Goal: Find contact information: Find contact information

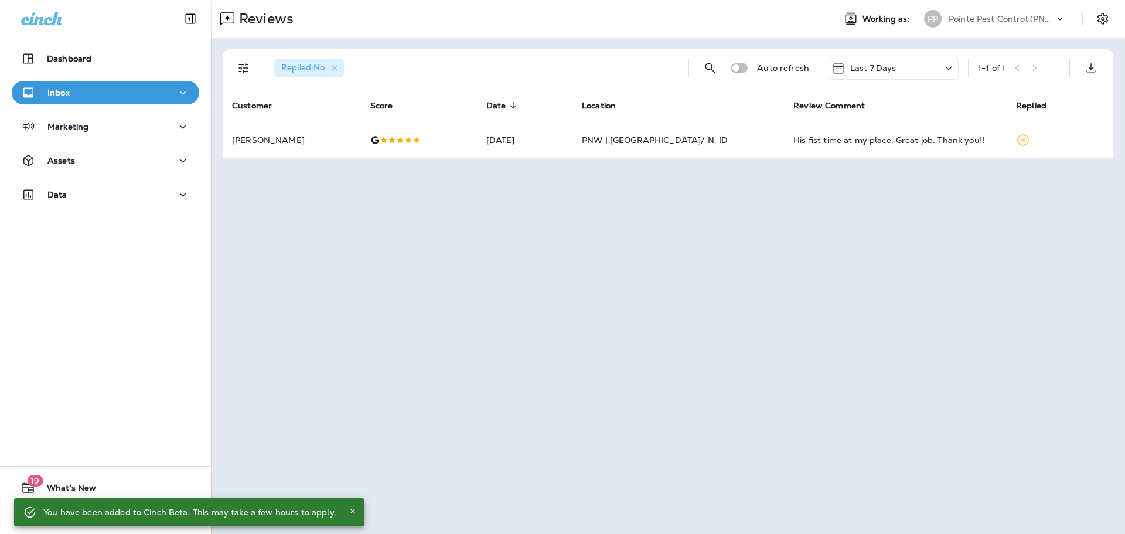
click at [349, 512] on icon "Close" at bounding box center [353, 511] width 8 height 8
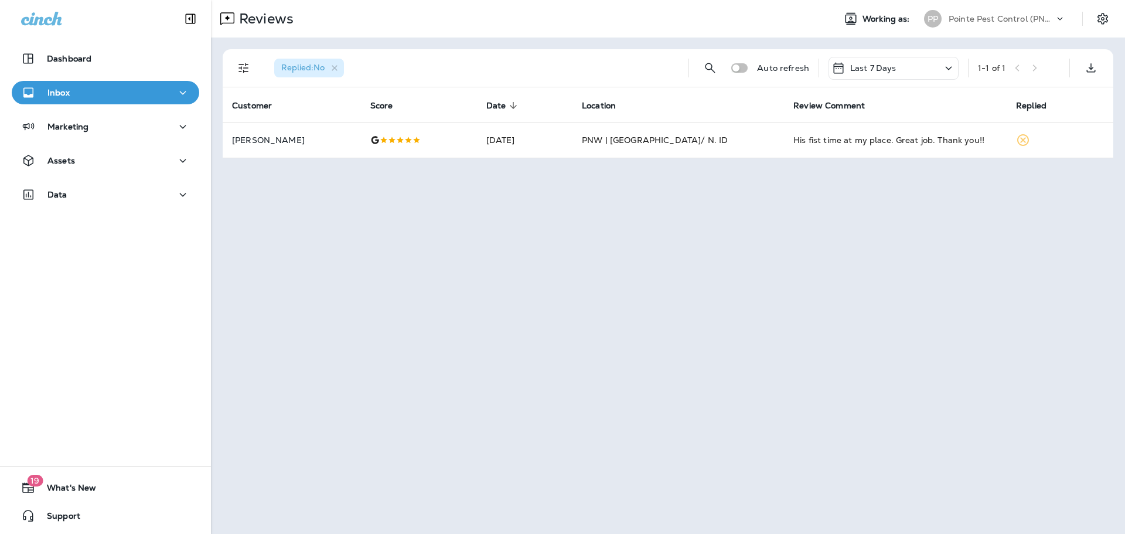
click at [1023, 17] on p "Pointe Pest Control (PNW)" at bounding box center [1002, 18] width 106 height 9
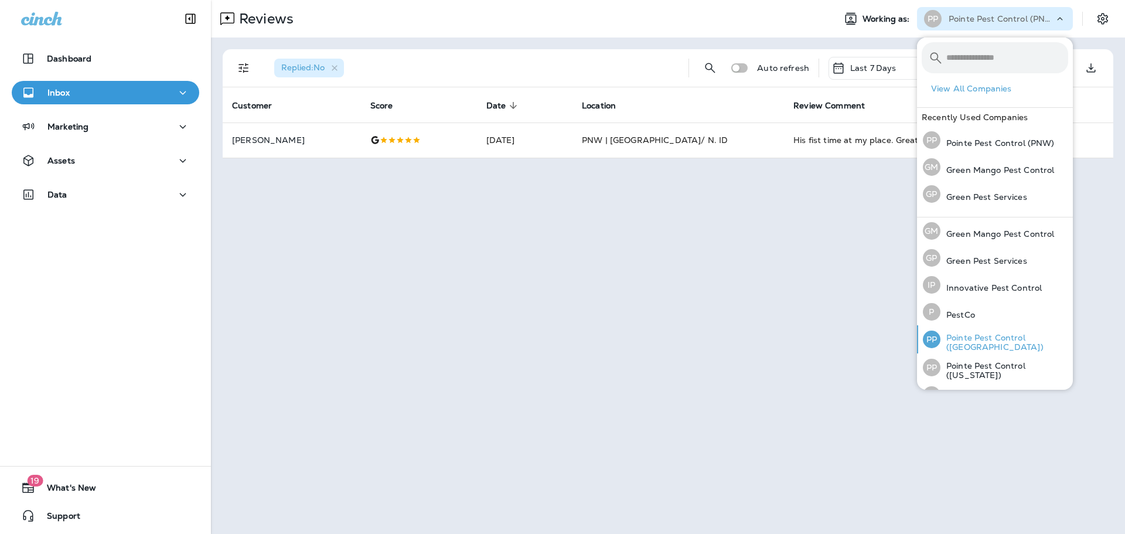
click at [1006, 341] on p "Pointe Pest Control ([GEOGRAPHIC_DATA])" at bounding box center [1005, 342] width 128 height 19
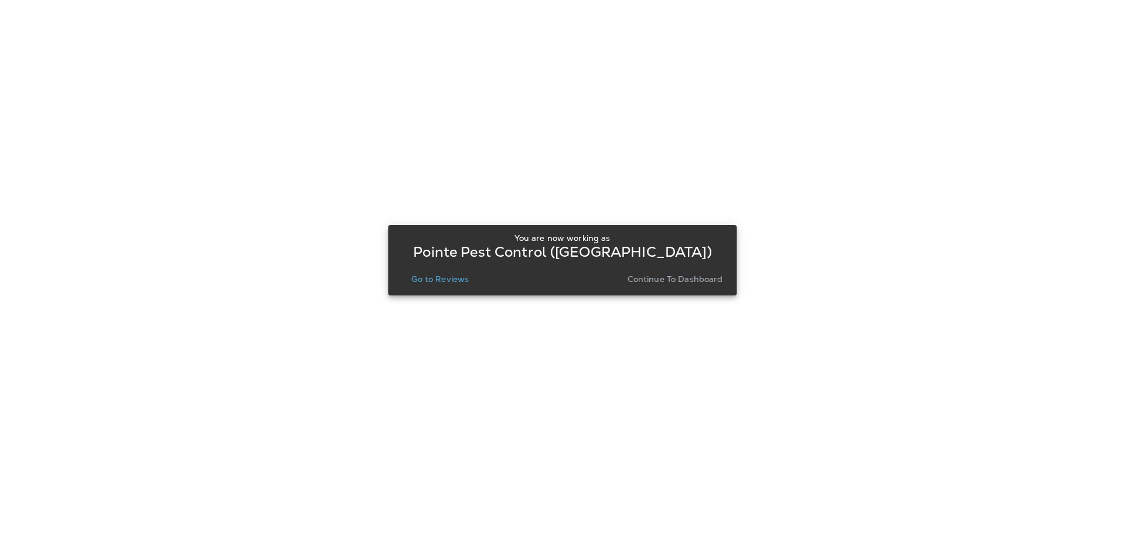
click at [444, 281] on p "Go to Reviews" at bounding box center [439, 278] width 57 height 9
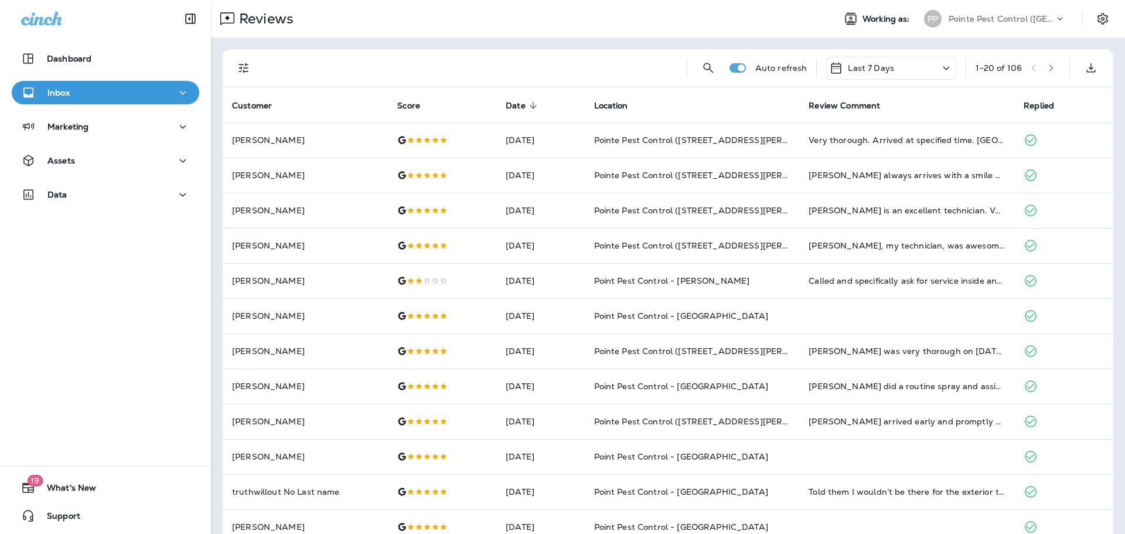
click at [1055, 14] on icon at bounding box center [1061, 19] width 12 height 12
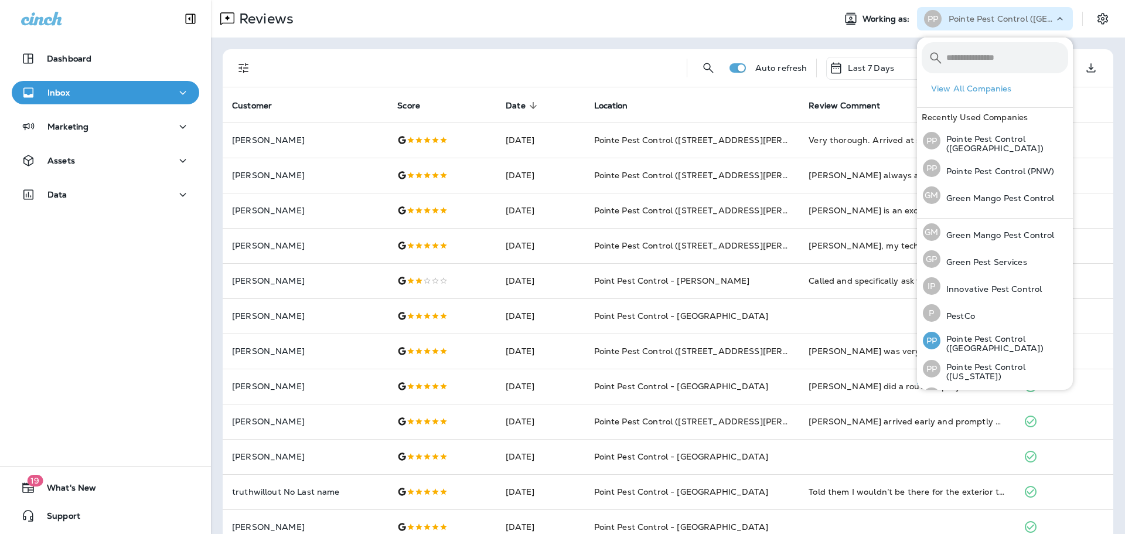
scroll to position [48, 0]
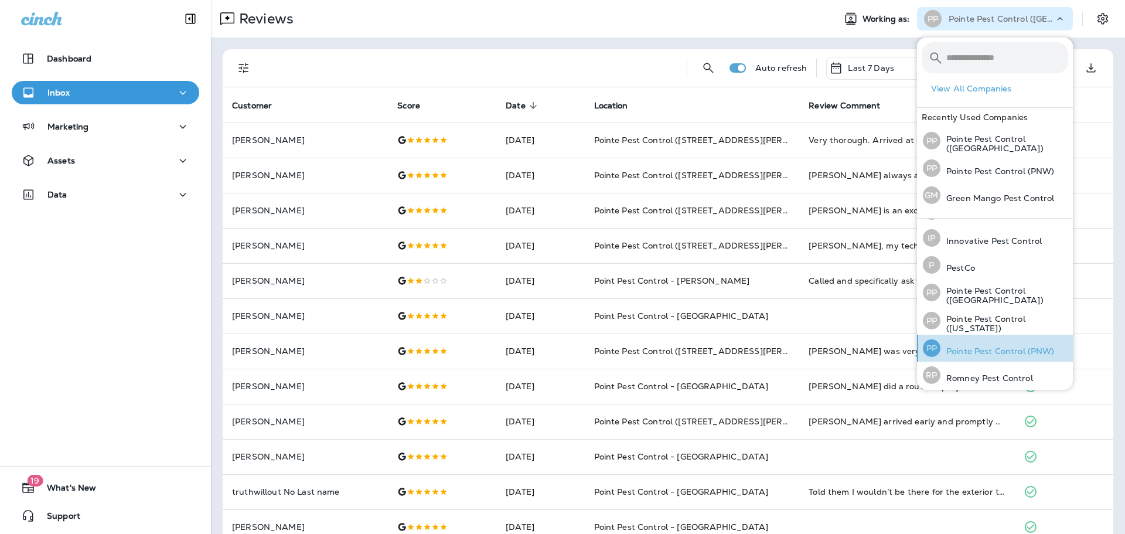
click at [987, 348] on p "Pointe Pest Control (PNW)" at bounding box center [998, 350] width 114 height 9
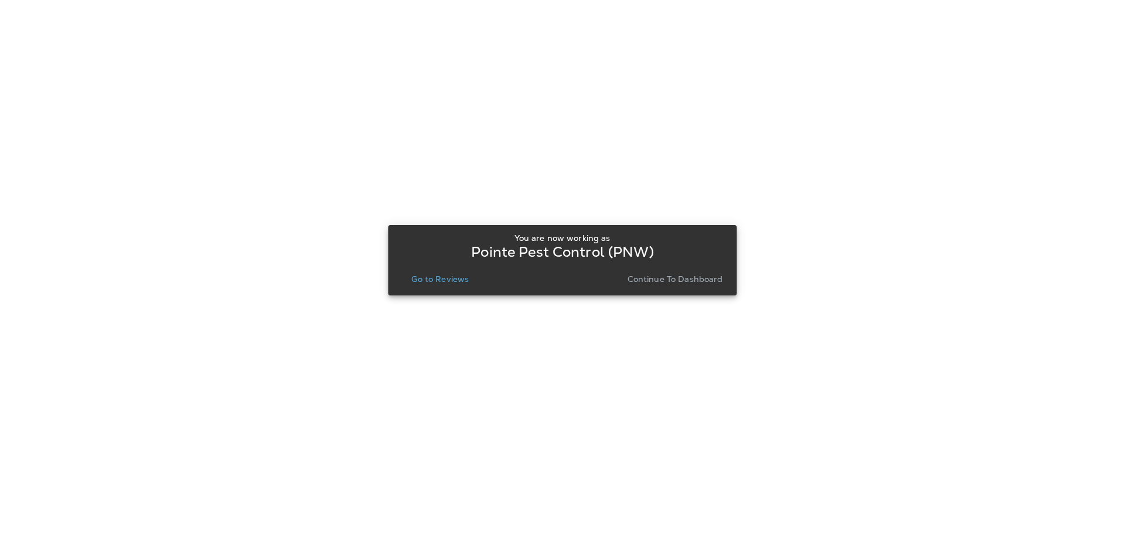
click at [436, 278] on p "Go to Reviews" at bounding box center [439, 278] width 57 height 9
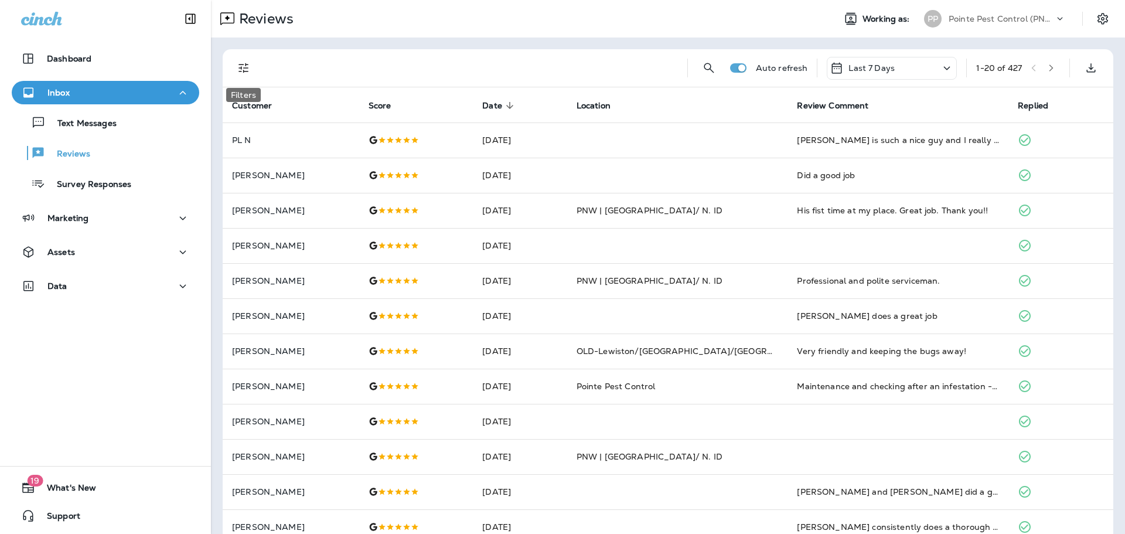
drag, startPoint x: 243, startPoint y: 65, endPoint x: 243, endPoint y: 86, distance: 21.1
click at [243, 65] on icon "Filters" at bounding box center [244, 68] width 14 height 14
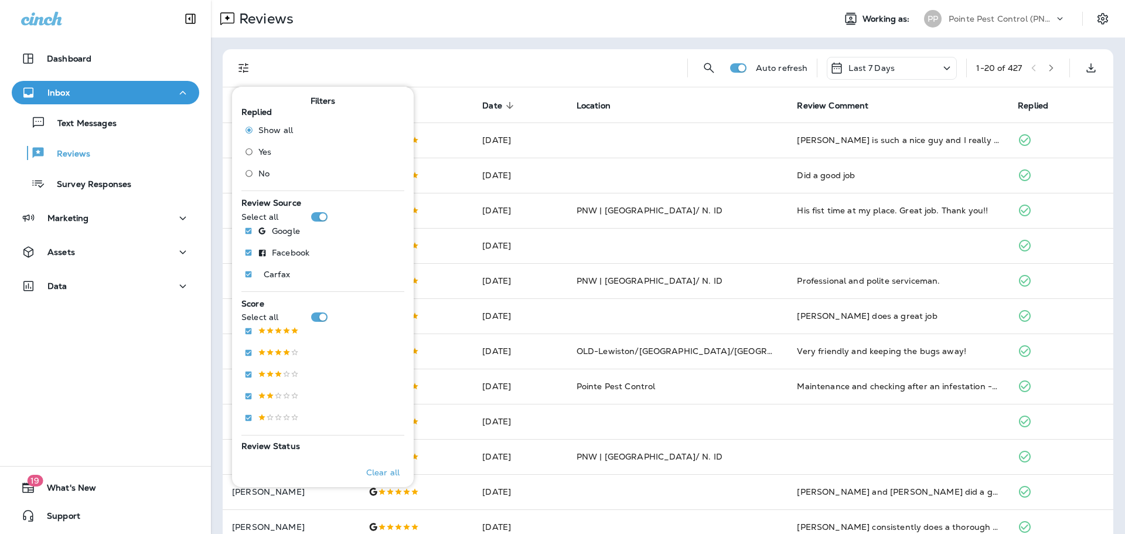
click at [249, 180] on div "Show all Yes No" at bounding box center [274, 153] width 56 height 65
drag, startPoint x: 259, startPoint y: 164, endPoint x: 264, endPoint y: 154, distance: 11.3
click at [259, 164] on label "No" at bounding box center [266, 170] width 53 height 19
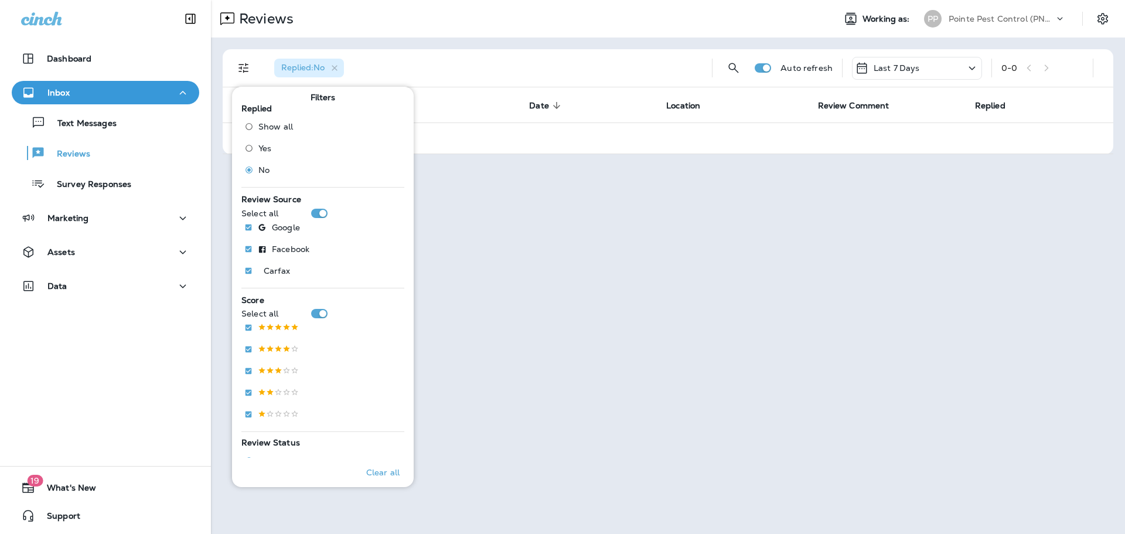
click at [384, 42] on div "Replied : No Auto refresh Last 7 Days 0 - 0 Customer Score Date sorted descendi…" at bounding box center [668, 102] width 914 height 128
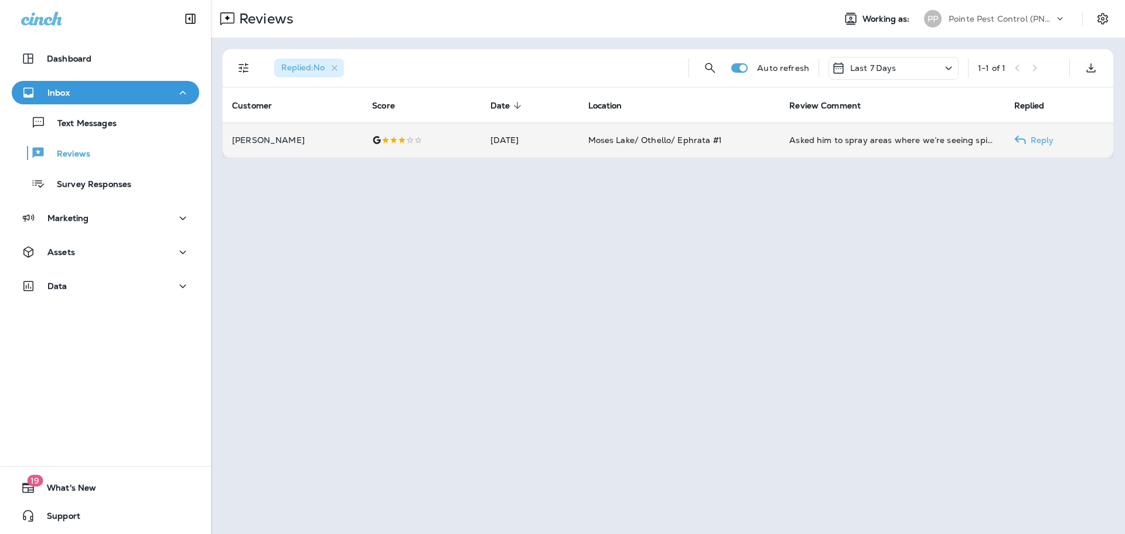
click at [438, 139] on div at bounding box center [421, 139] width 99 height 9
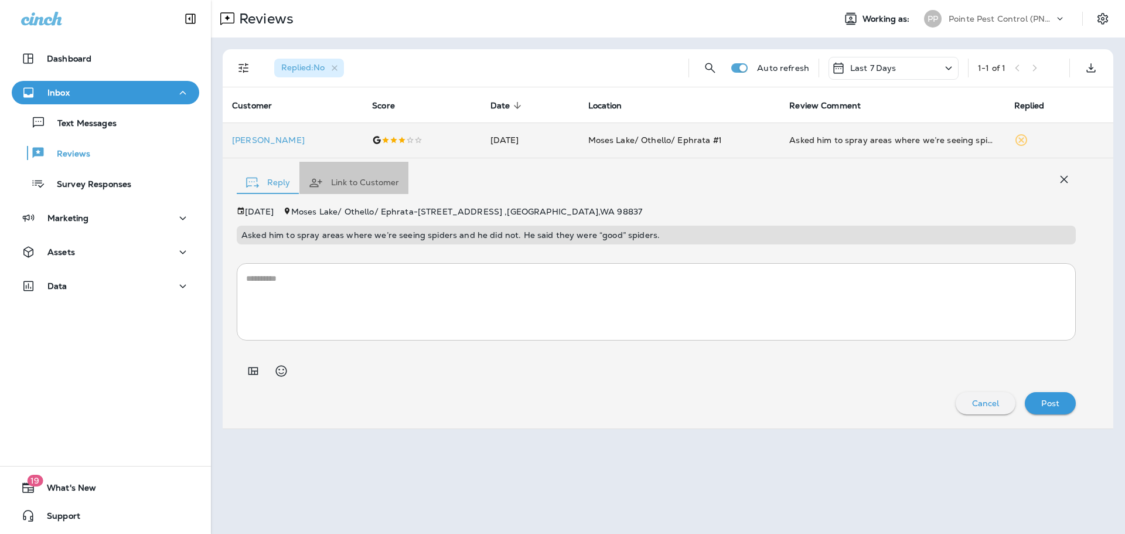
click at [348, 176] on button "Link to Customer" at bounding box center [354, 183] width 109 height 42
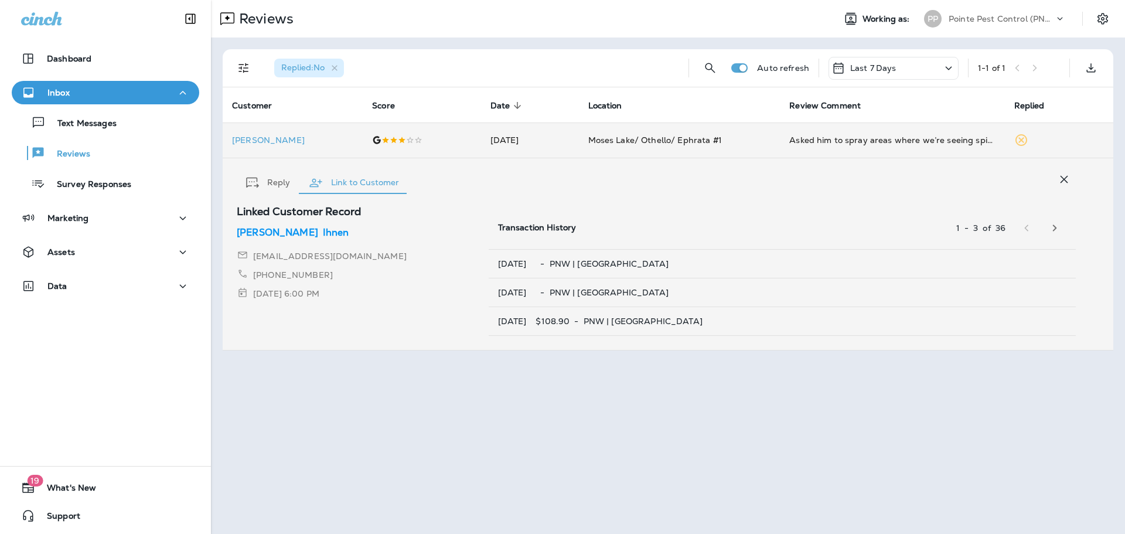
click at [267, 230] on p "[PERSON_NAME]" at bounding box center [277, 233] width 81 height 14
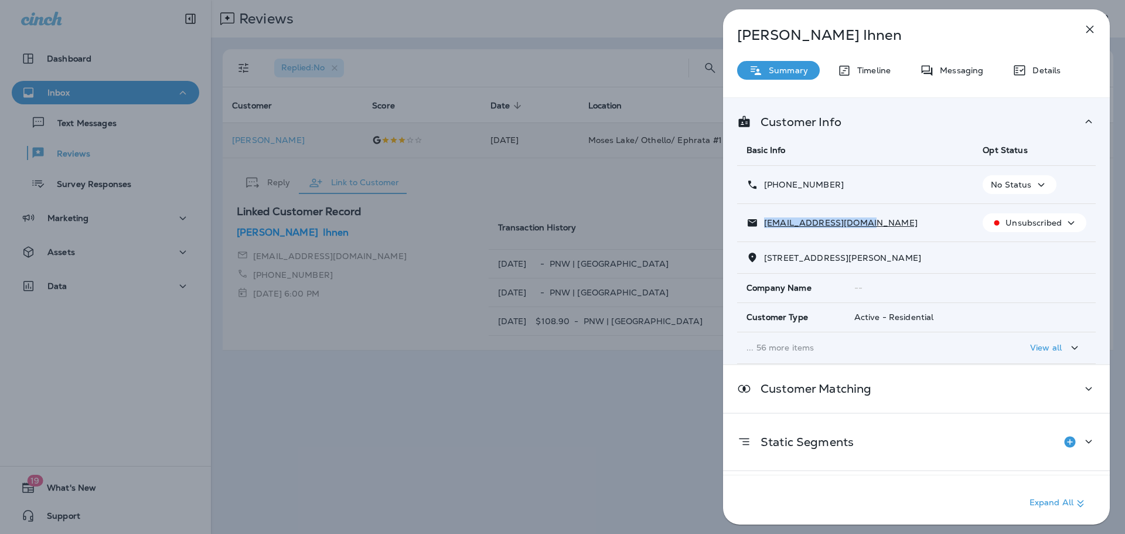
drag, startPoint x: 862, startPoint y: 222, endPoint x: 764, endPoint y: 225, distance: 98.0
click at [764, 225] on div "[EMAIL_ADDRESS][DOMAIN_NAME]" at bounding box center [855, 223] width 217 height 12
copy p "[EMAIL_ADDRESS][DOMAIN_NAME]"
drag, startPoint x: 846, startPoint y: 185, endPoint x: 774, endPoint y: 186, distance: 71.5
click at [774, 186] on div "[PHONE_NUMBER]" at bounding box center [855, 185] width 217 height 12
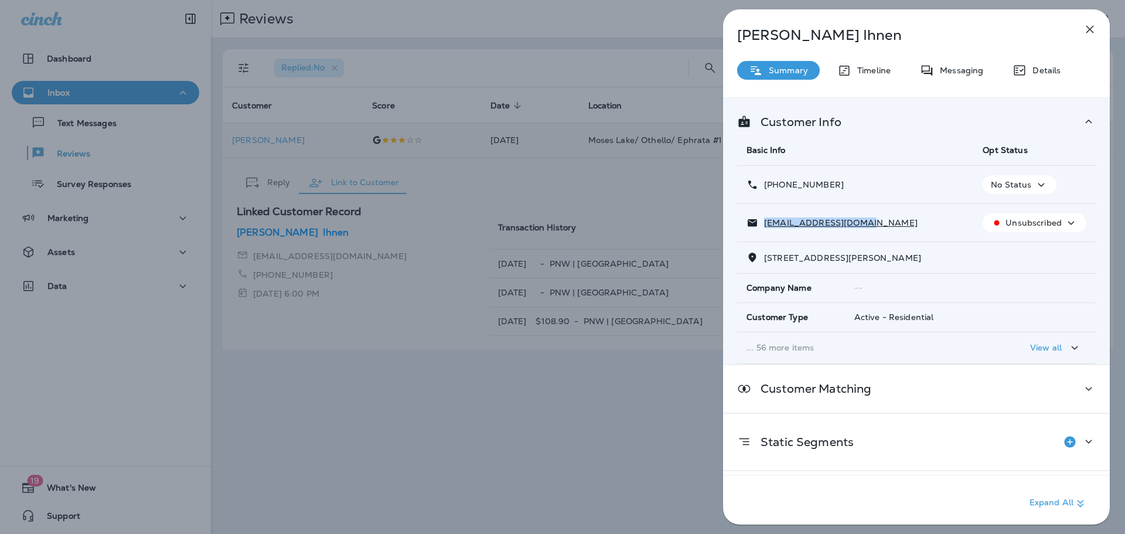
copy p "[PHONE_NUMBER]"
click at [605, 444] on div "[PERSON_NAME] Summary Timeline Messaging Details Customer Info Basic Info Opt S…" at bounding box center [562, 267] width 1125 height 534
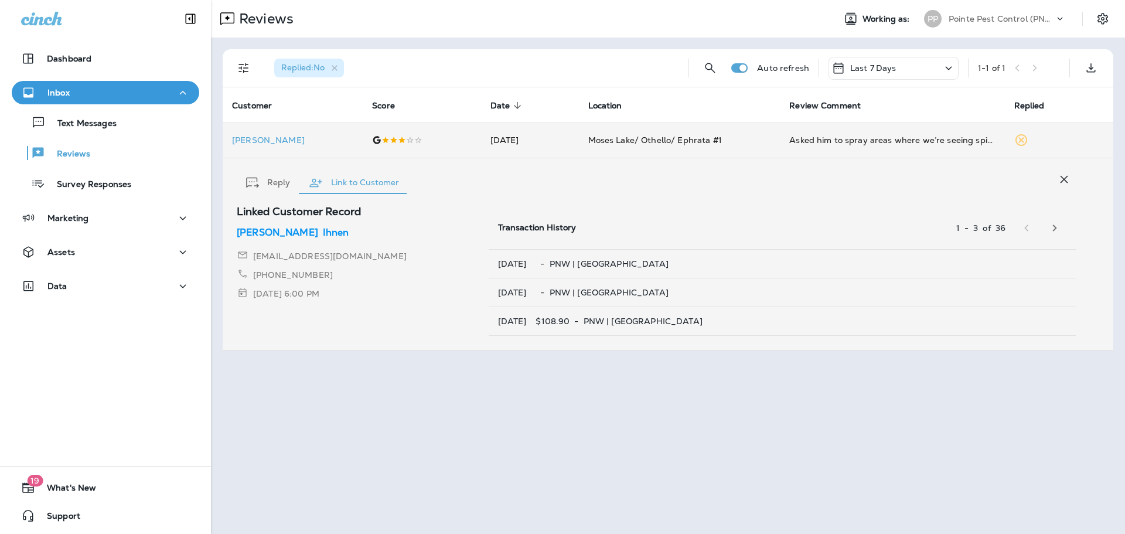
click at [1069, 178] on icon "button" at bounding box center [1064, 179] width 14 height 14
